Goal: Task Accomplishment & Management: Use online tool/utility

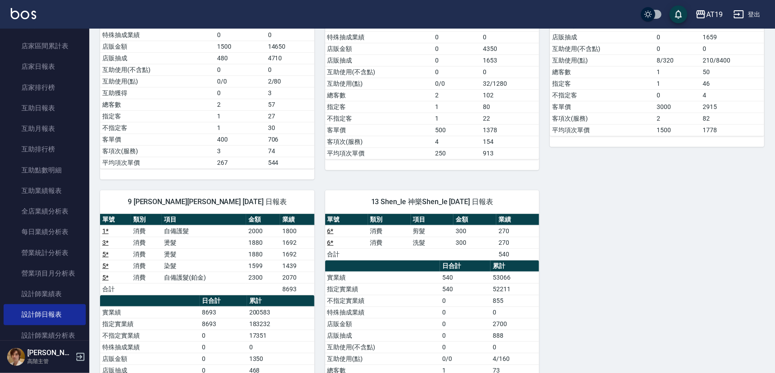
scroll to position [325, 0]
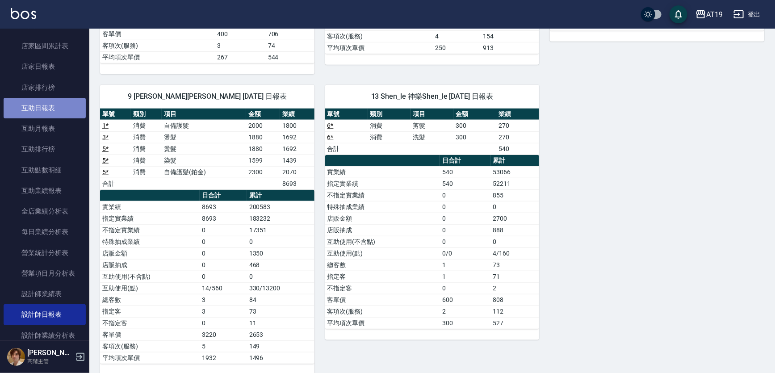
click at [54, 114] on link "互助日報表" at bounding box center [45, 108] width 82 height 21
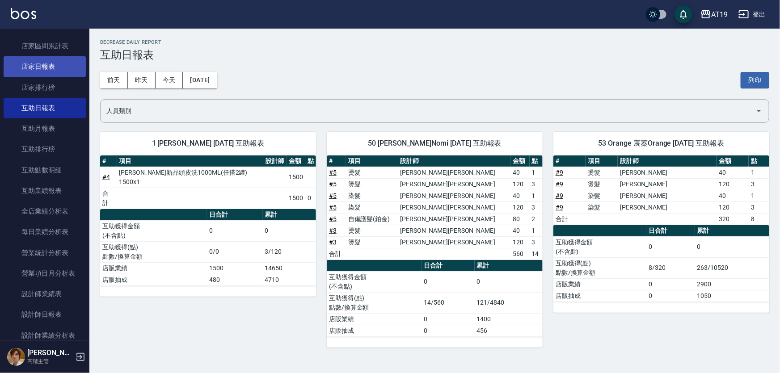
click at [49, 66] on link "店家日報表" at bounding box center [45, 66] width 82 height 21
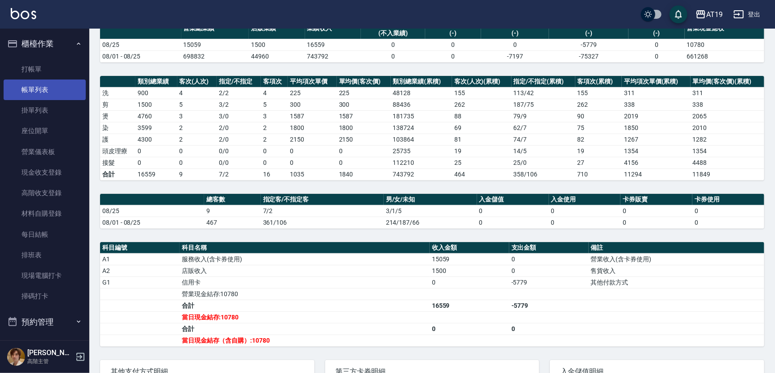
drag, startPoint x: 55, startPoint y: 89, endPoint x: 58, endPoint y: 98, distance: 9.6
click at [55, 89] on link "帳單列表" at bounding box center [45, 90] width 82 height 21
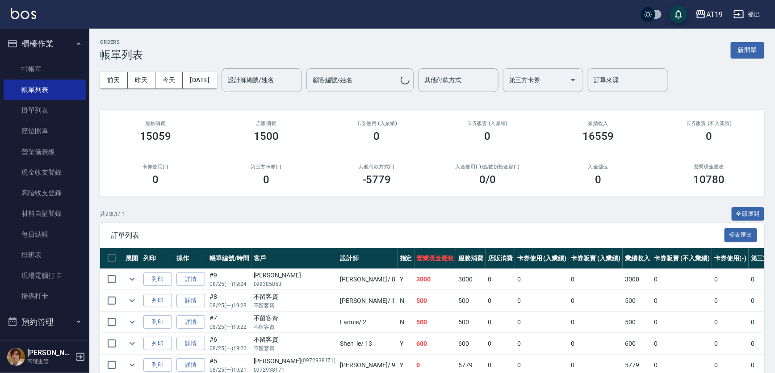
scroll to position [129, 0]
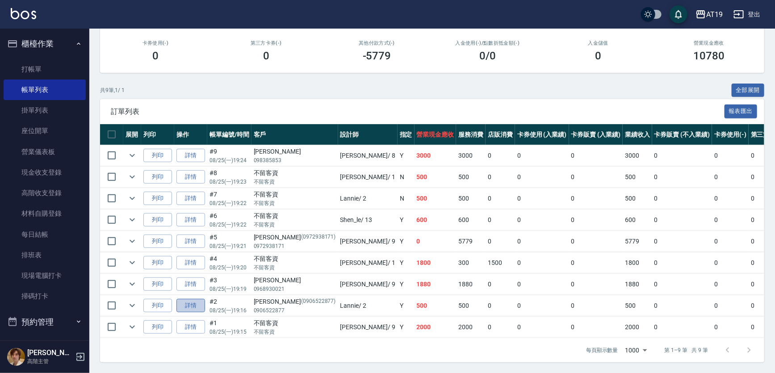
click at [202, 299] on link "詳情" at bounding box center [191, 306] width 29 height 14
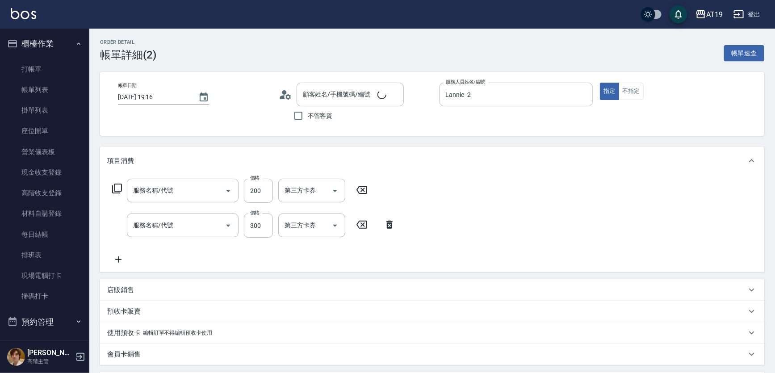
type input "[DATE] 19:16"
type input "Lannie- 2"
type input "50"
type input "洗髮(201)"
type input "剪髮(401)"
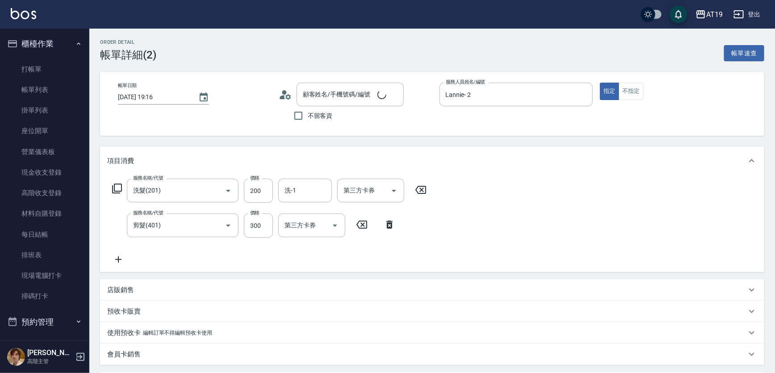
type input "[PERSON_NAME]/0906522877/0906522877"
click at [265, 227] on input "300" at bounding box center [258, 226] width 29 height 24
click at [390, 223] on icon at bounding box center [390, 225] width 6 height 8
type input "20"
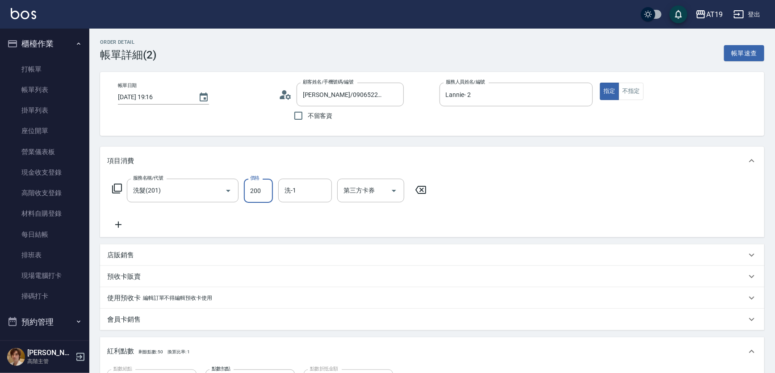
click at [261, 189] on input "200" at bounding box center [258, 191] width 29 height 24
type input "2"
type input "0"
type input "25"
type input "20"
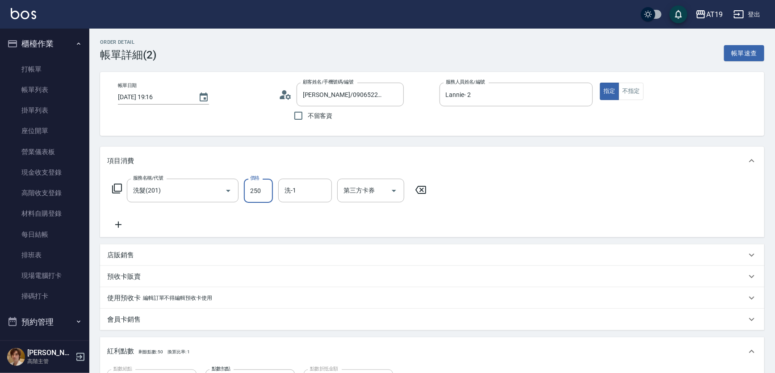
scroll to position [183, 0]
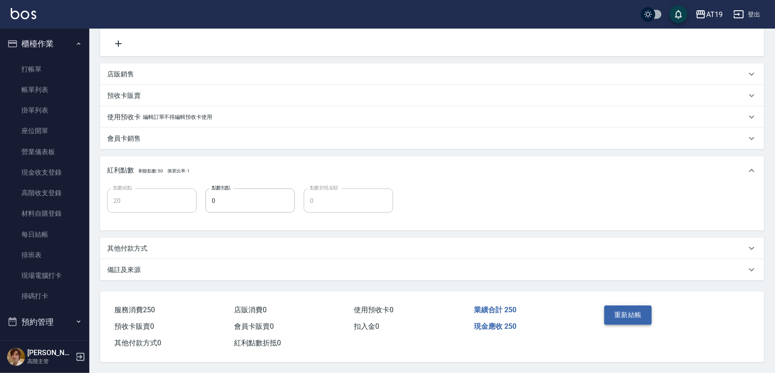
type input "250"
click at [625, 306] on button "重新結帳" at bounding box center [628, 315] width 47 height 19
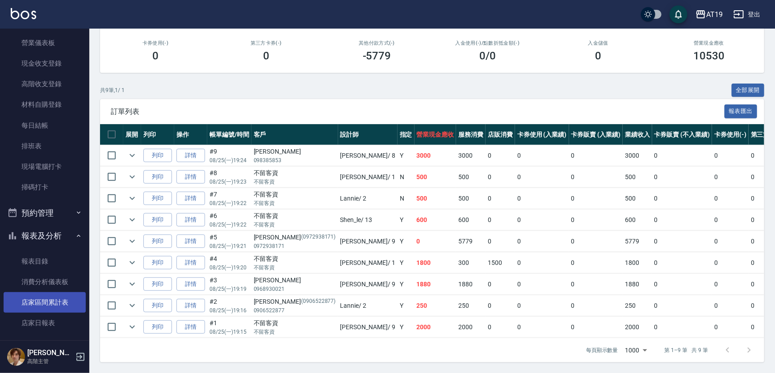
scroll to position [122, 0]
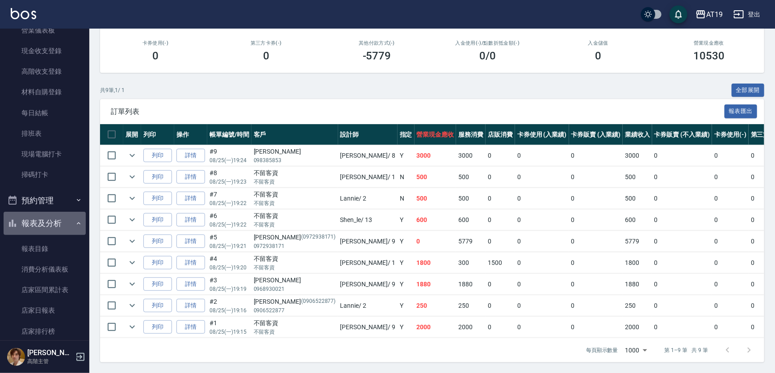
click at [58, 223] on button "報表及分析" at bounding box center [45, 223] width 82 height 23
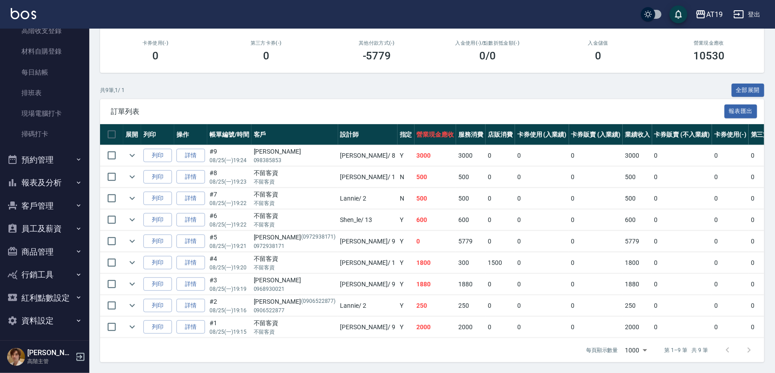
scroll to position [164, 0]
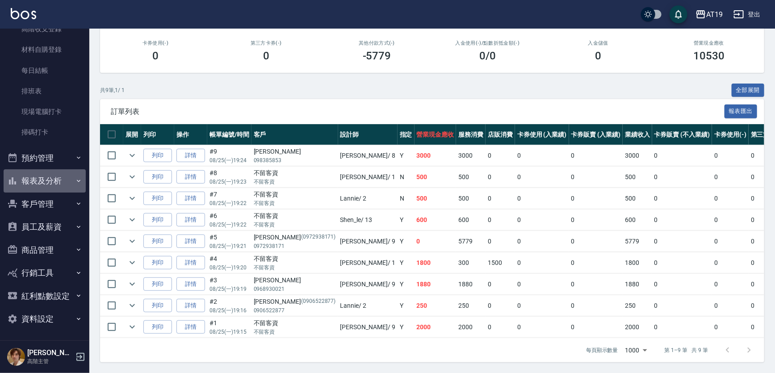
click at [46, 180] on button "報表及分析" at bounding box center [45, 180] width 82 height 23
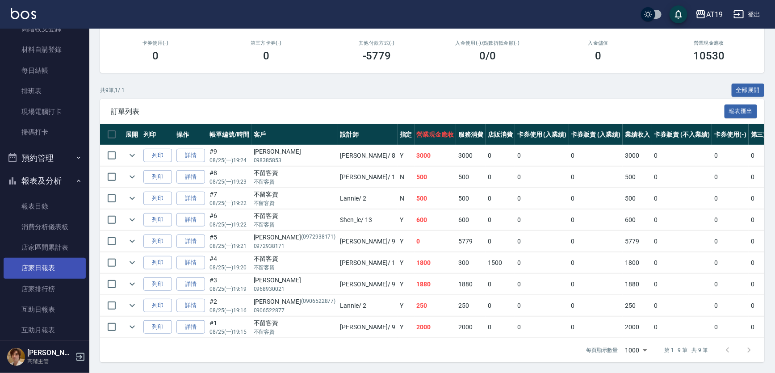
click at [63, 267] on link "店家日報表" at bounding box center [45, 268] width 82 height 21
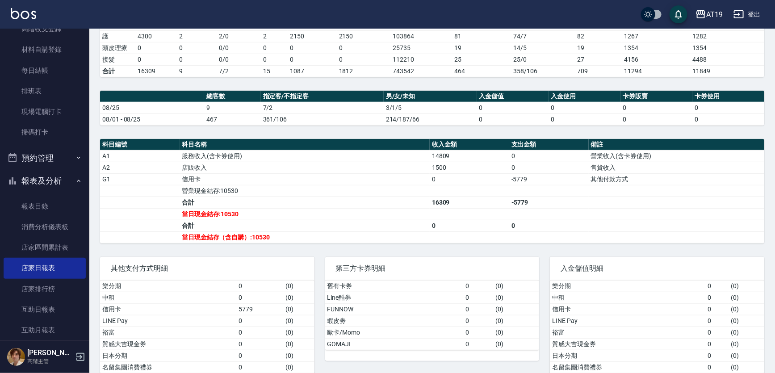
scroll to position [203, 0]
